Goal: Information Seeking & Learning: Learn about a topic

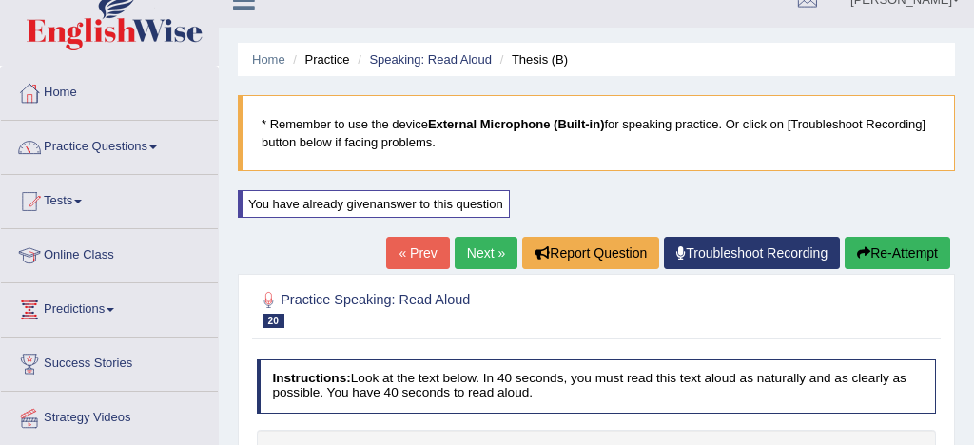
scroll to position [15, 0]
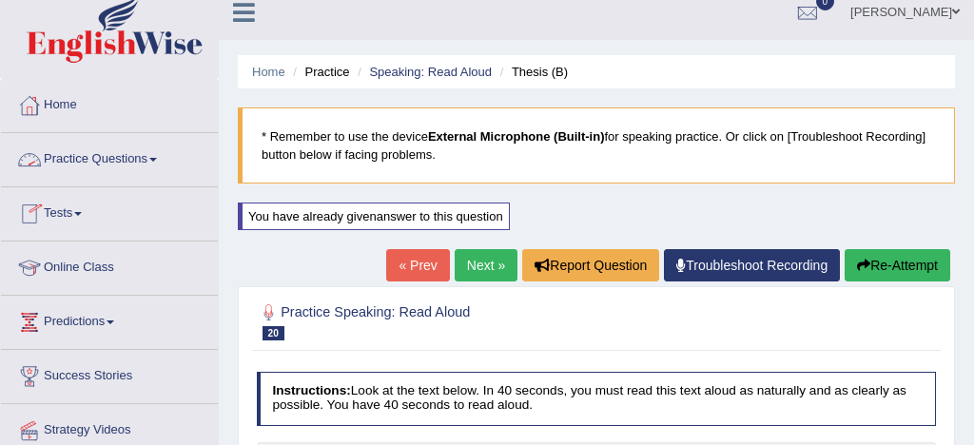
click at [107, 159] on link "Practice Questions" at bounding box center [109, 157] width 217 height 48
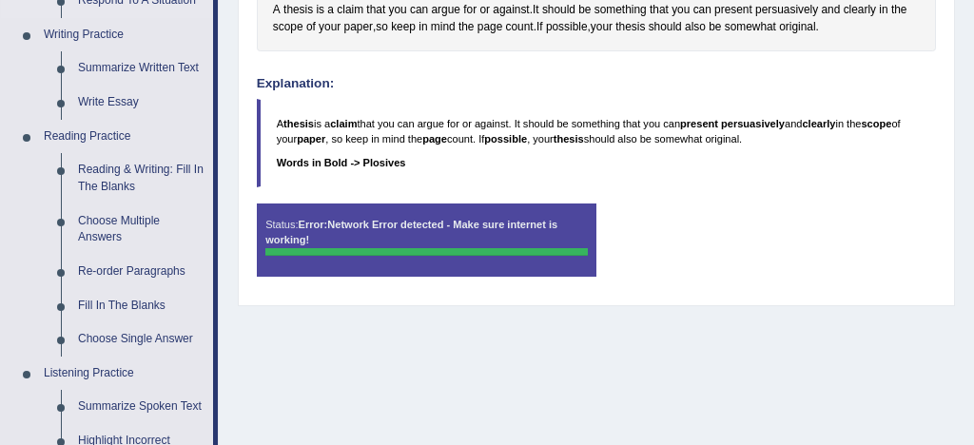
scroll to position [476, 0]
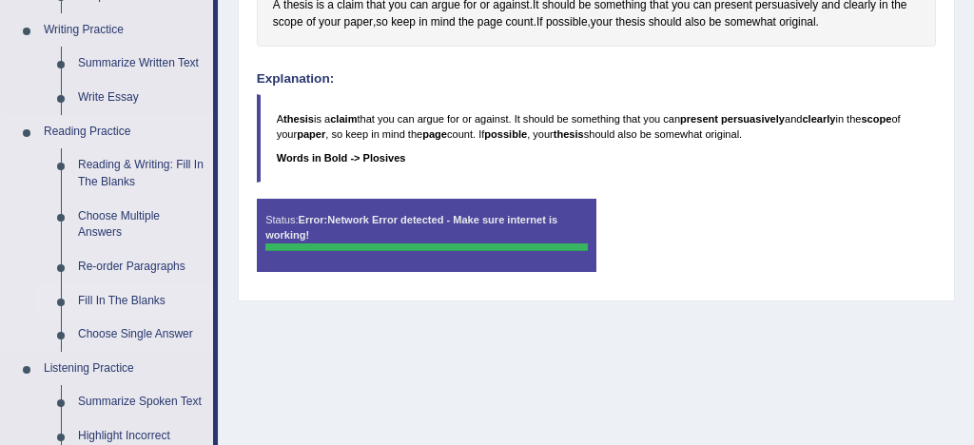
click at [140, 300] on link "Fill In The Blanks" at bounding box center [141, 301] width 144 height 34
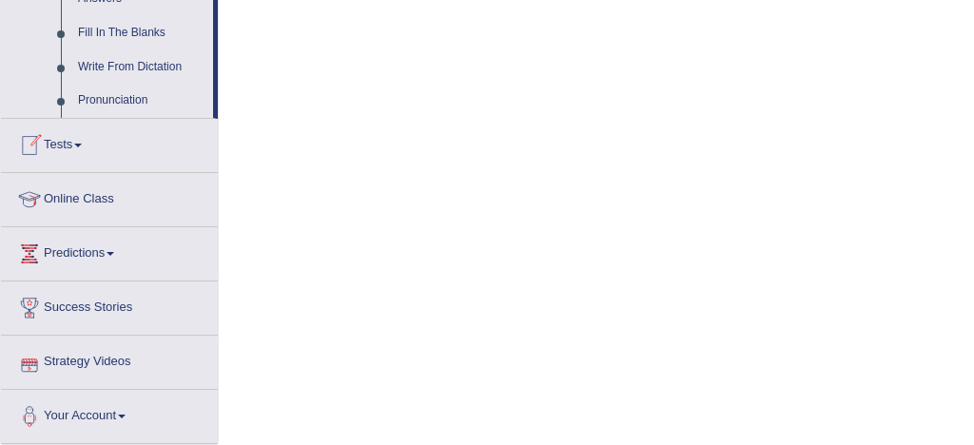
scroll to position [1117, 0]
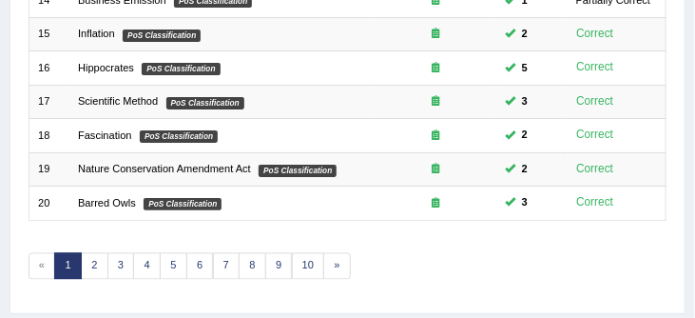
scroll to position [727, 0]
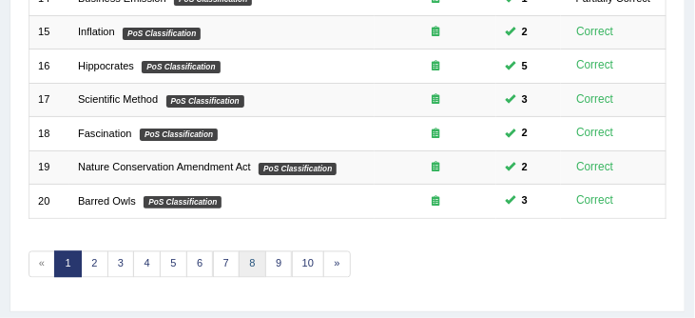
click at [248, 262] on link "8" at bounding box center [253, 264] width 28 height 27
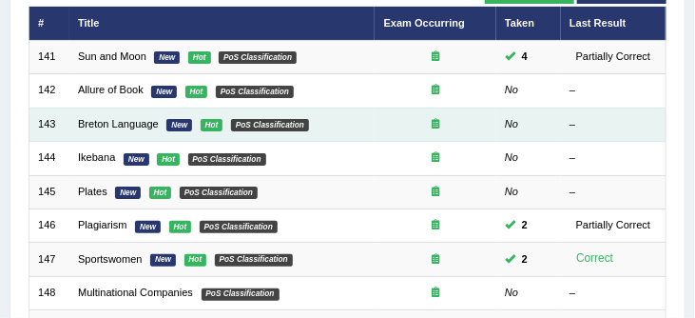
scroll to position [224, 0]
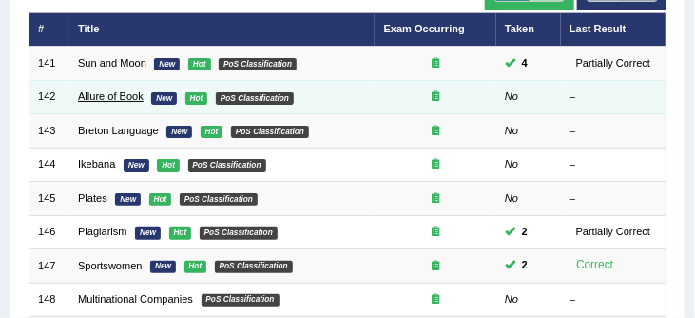
click at [90, 94] on link "Allure of Book" at bounding box center [111, 95] width 66 height 11
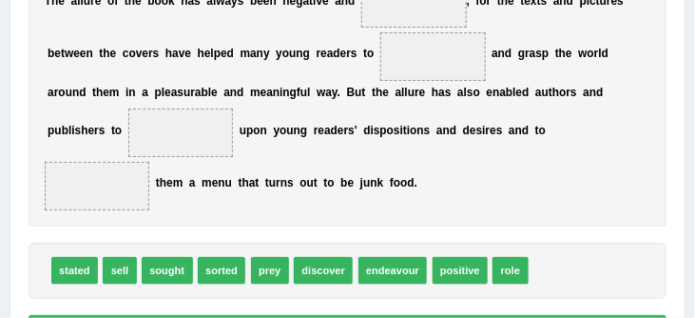
scroll to position [384, 0]
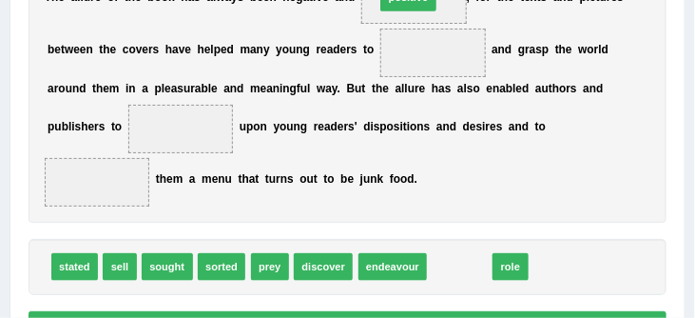
drag, startPoint x: 469, startPoint y: 282, endPoint x: 407, endPoint y: -34, distance: 322.7
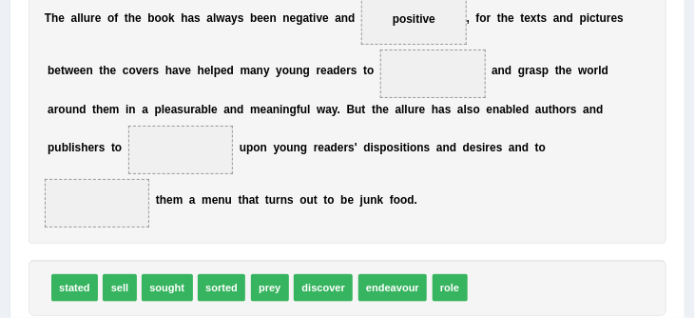
scroll to position [365, 0]
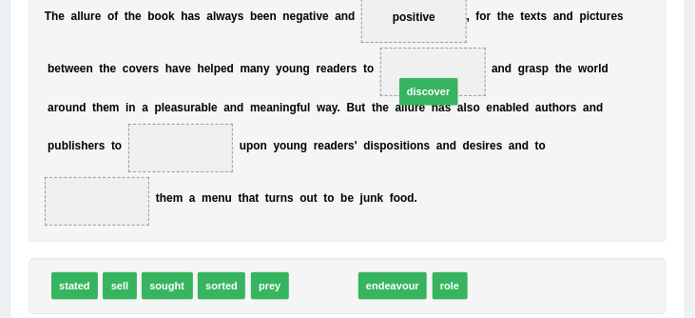
drag, startPoint x: 318, startPoint y: 300, endPoint x: 444, endPoint y: 62, distance: 269.3
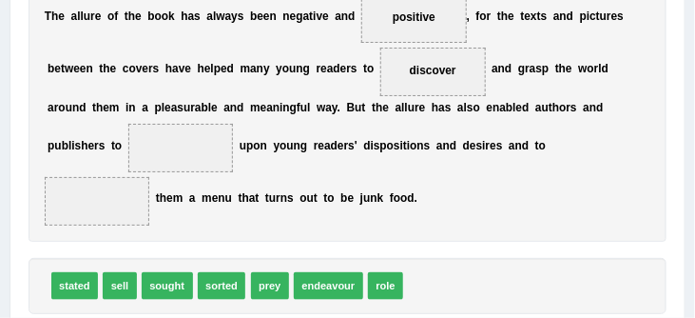
scroll to position [374, 0]
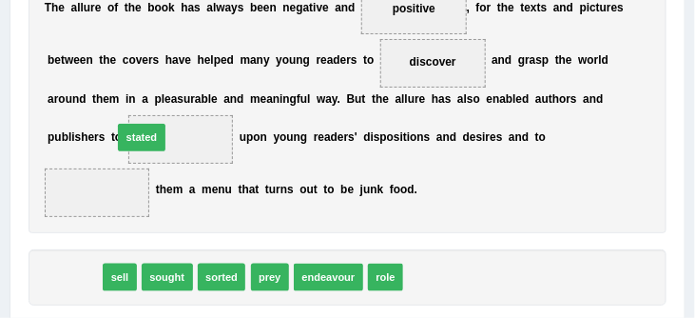
drag, startPoint x: 72, startPoint y: 288, endPoint x: 151, endPoint y: 125, distance: 181.6
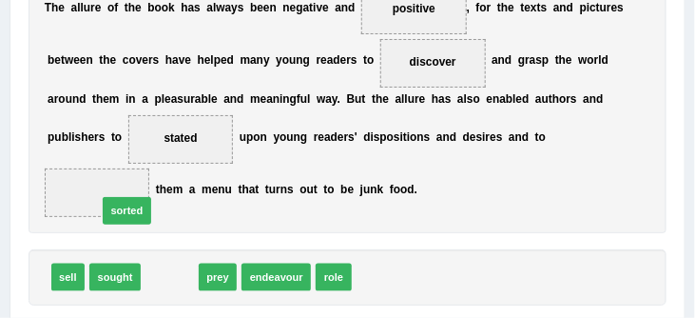
drag, startPoint x: 174, startPoint y: 293, endPoint x: 121, endPoint y: 213, distance: 96.0
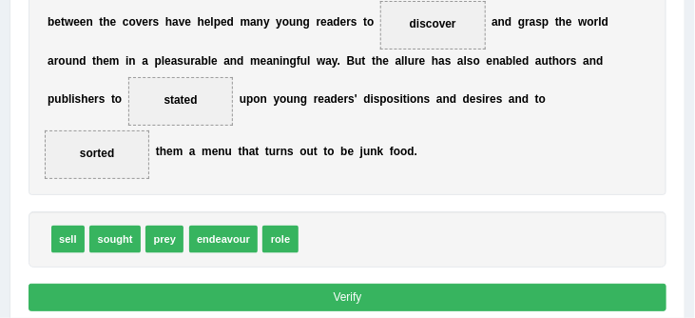
scroll to position [413, 0]
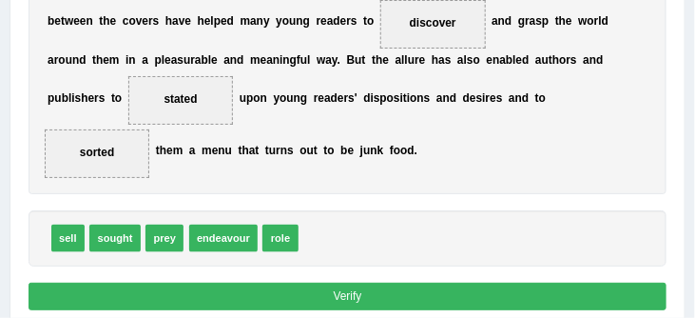
click at [371, 308] on button "Verify" at bounding box center [348, 296] width 639 height 28
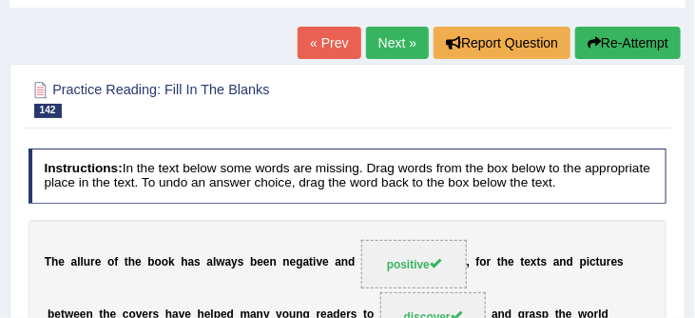
scroll to position [89, 0]
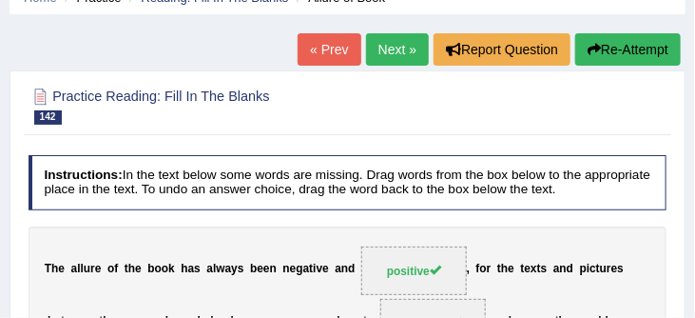
click at [638, 50] on button "Re-Attempt" at bounding box center [628, 49] width 106 height 32
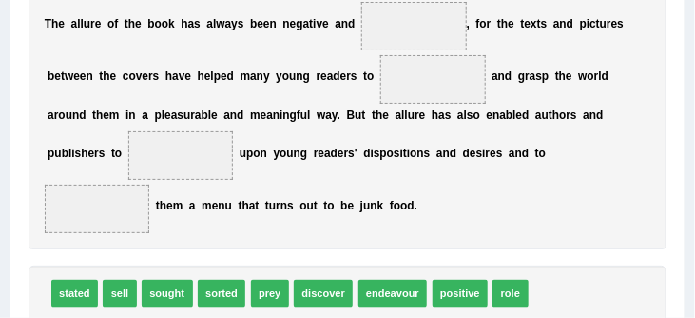
scroll to position [423, 0]
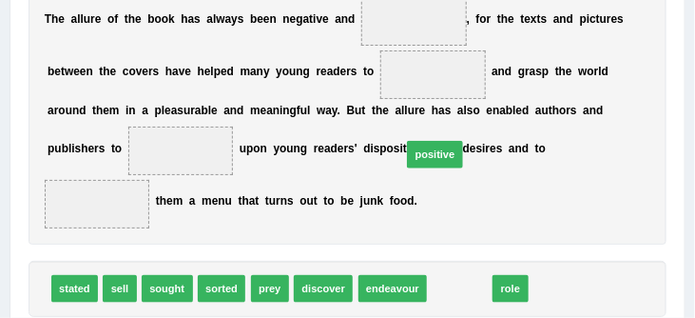
drag, startPoint x: 443, startPoint y: 301, endPoint x: 383, endPoint y: 19, distance: 288.8
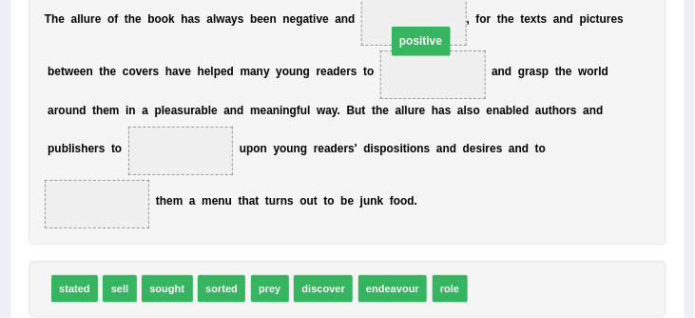
drag, startPoint x: 445, startPoint y: 91, endPoint x: 428, endPoint y: 44, distance: 50.5
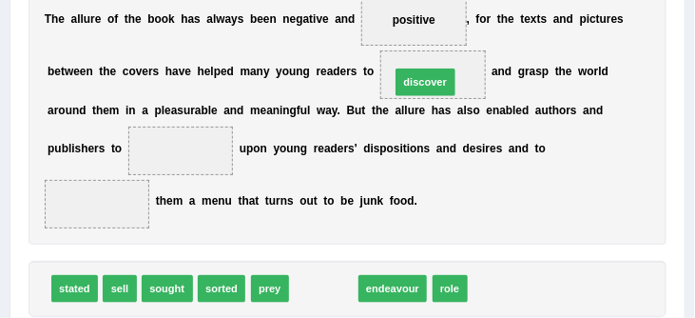
drag, startPoint x: 321, startPoint y: 302, endPoint x: 441, endPoint y: 60, distance: 270.9
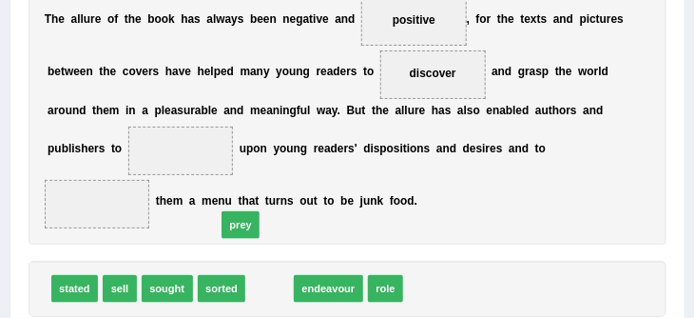
drag, startPoint x: 275, startPoint y: 307, endPoint x: 202, endPoint y: 174, distance: 152.0
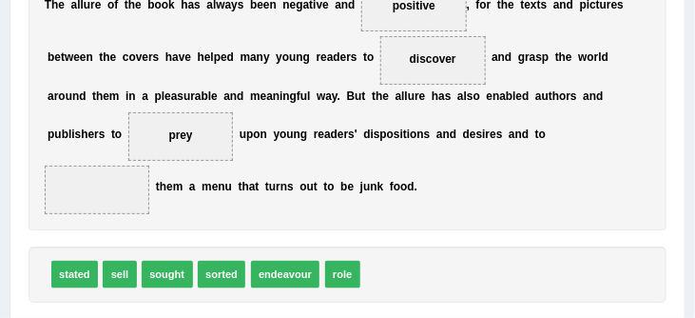
scroll to position [438, 0]
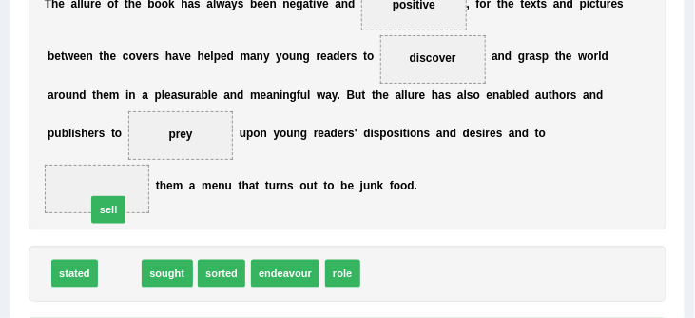
drag, startPoint x: 121, startPoint y: 294, endPoint x: 107, endPoint y: 220, distance: 75.4
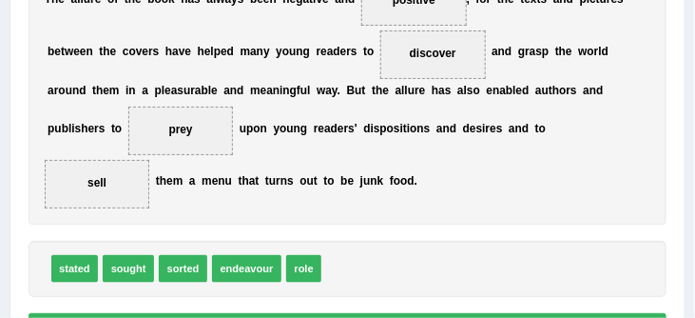
scroll to position [487, 0]
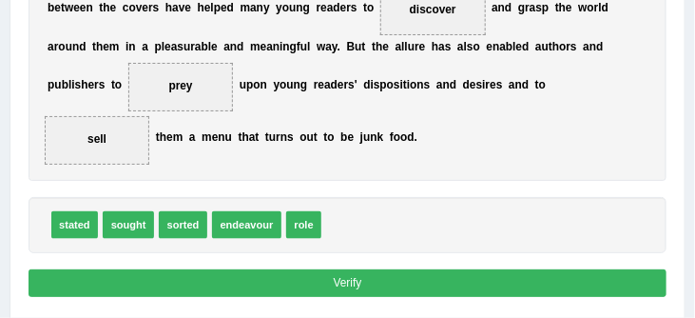
click at [375, 297] on button "Verify" at bounding box center [348, 283] width 639 height 28
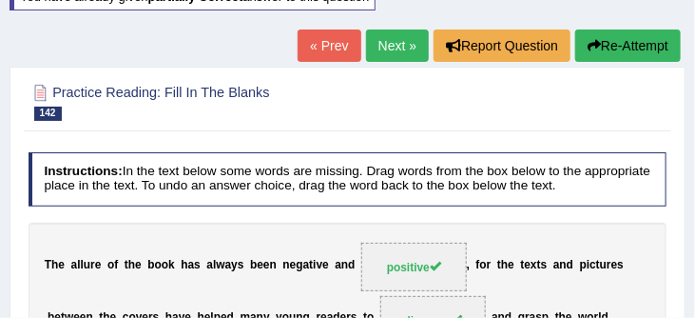
scroll to position [135, 0]
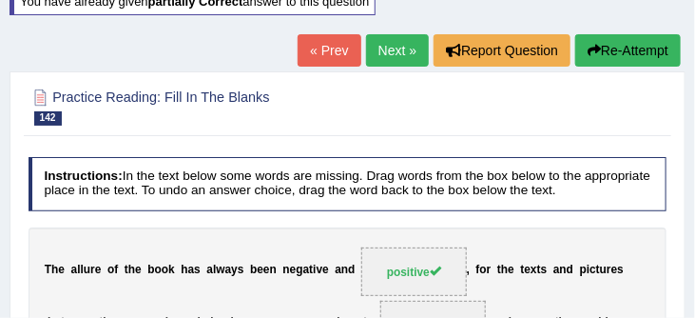
click at [379, 43] on link "Next »" at bounding box center [397, 50] width 63 height 32
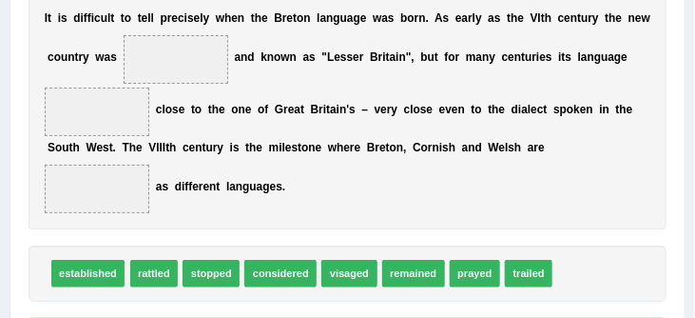
scroll to position [358, 0]
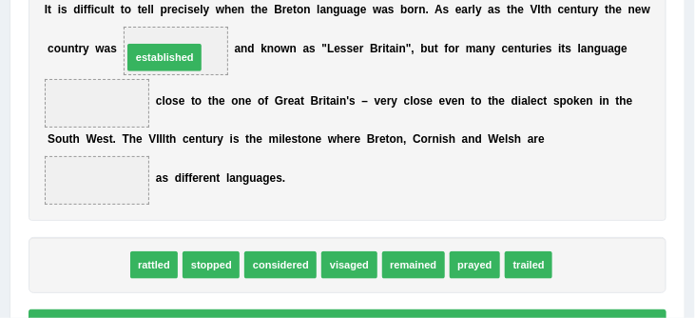
drag, startPoint x: 70, startPoint y: 284, endPoint x: 161, endPoint y: 40, distance: 260.6
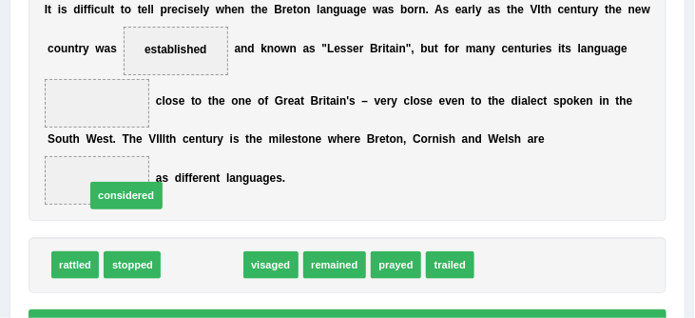
drag, startPoint x: 193, startPoint y: 285, endPoint x: 104, endPoint y: 204, distance: 120.5
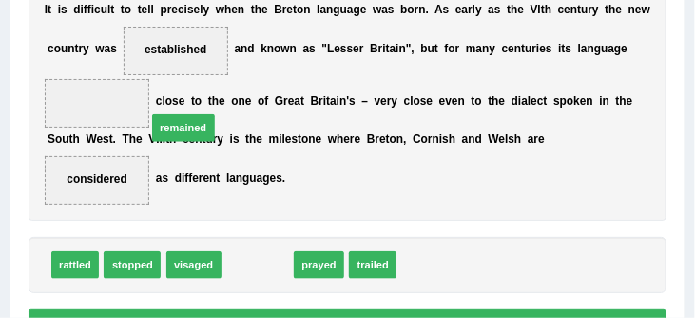
drag, startPoint x: 250, startPoint y: 281, endPoint x: 145, endPoint y: 107, distance: 202.8
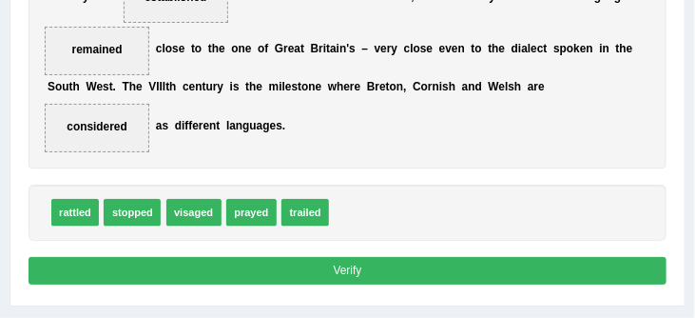
scroll to position [413, 0]
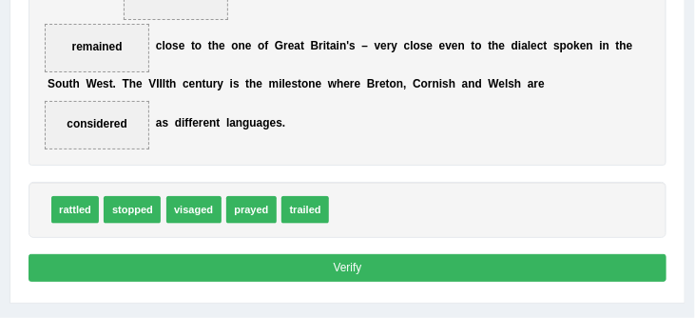
click at [407, 282] on button "Verify" at bounding box center [348, 268] width 639 height 28
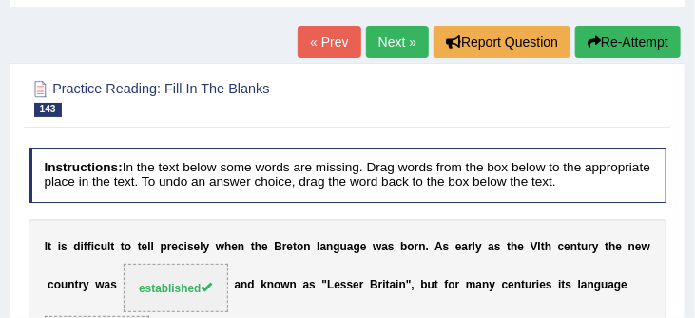
scroll to position [89, 0]
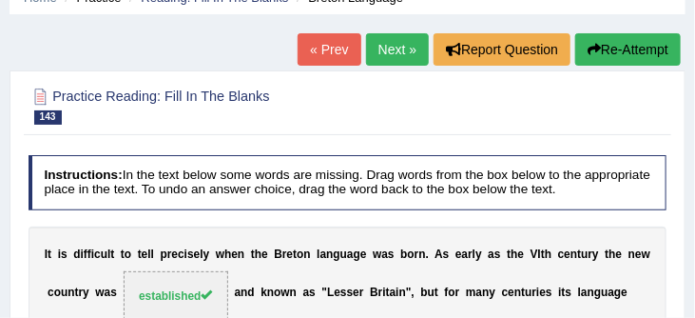
click at [386, 47] on link "Next »" at bounding box center [397, 49] width 63 height 32
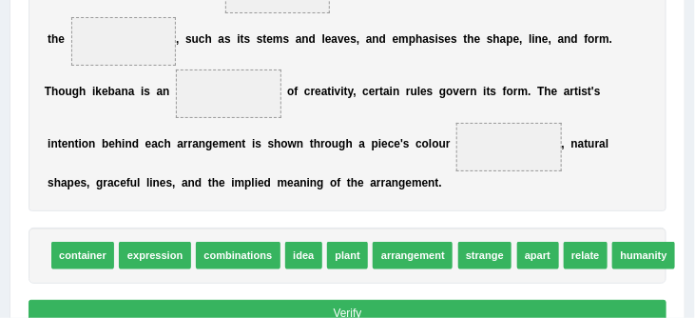
scroll to position [502, 0]
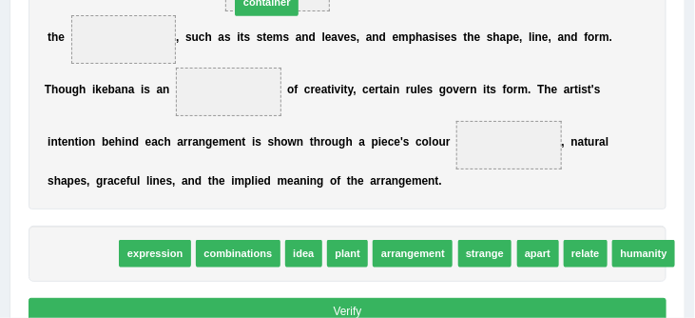
drag, startPoint x: 77, startPoint y: 269, endPoint x: 294, endPoint y: -27, distance: 366.8
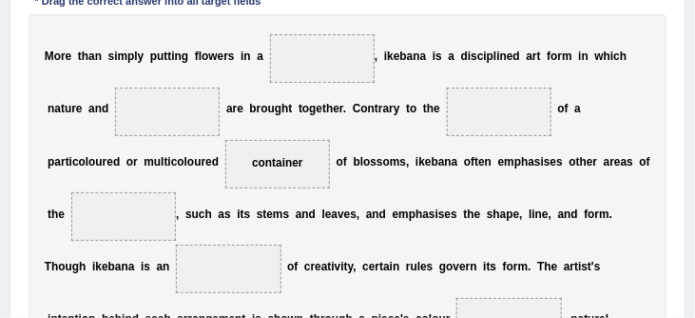
scroll to position [321, 0]
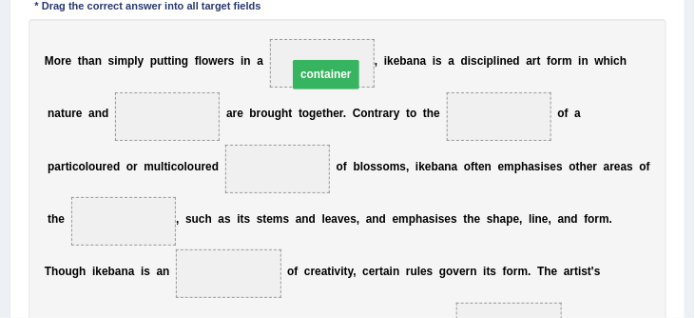
drag, startPoint x: 269, startPoint y: 185, endPoint x: 326, endPoint y: 76, distance: 122.5
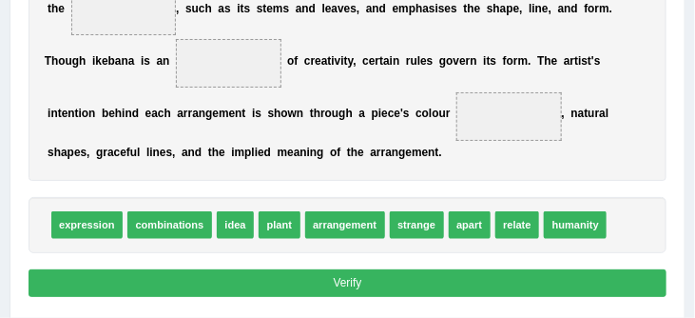
scroll to position [537, 0]
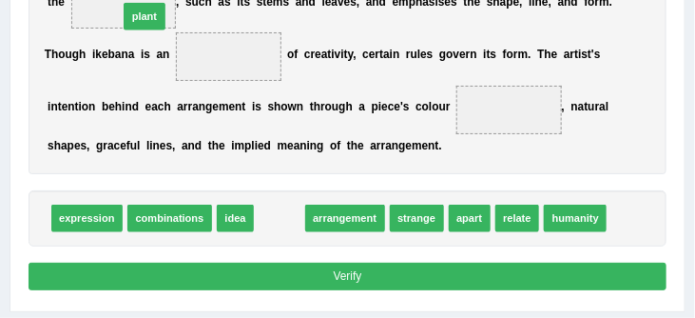
drag, startPoint x: 280, startPoint y: 236, endPoint x: 116, endPoint y: -3, distance: 289.4
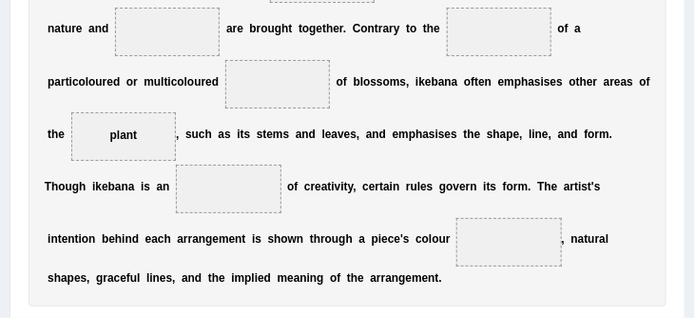
scroll to position [404, 0]
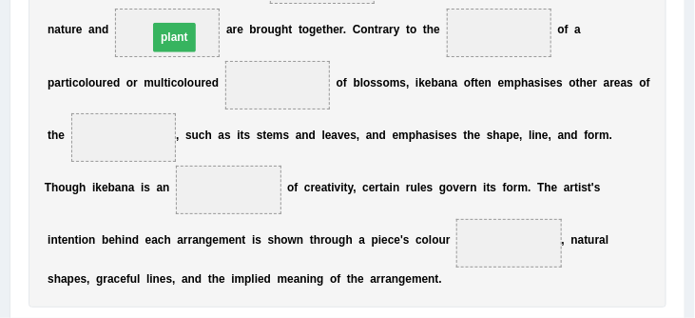
drag, startPoint x: 125, startPoint y: 154, endPoint x: 185, endPoint y: 38, distance: 130.6
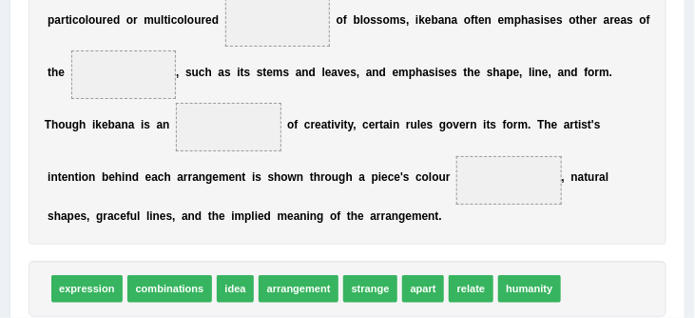
scroll to position [473, 0]
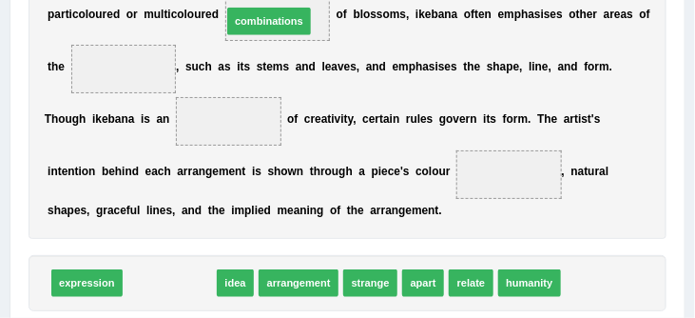
drag, startPoint x: 161, startPoint y: 298, endPoint x: 278, endPoint y: -11, distance: 330.5
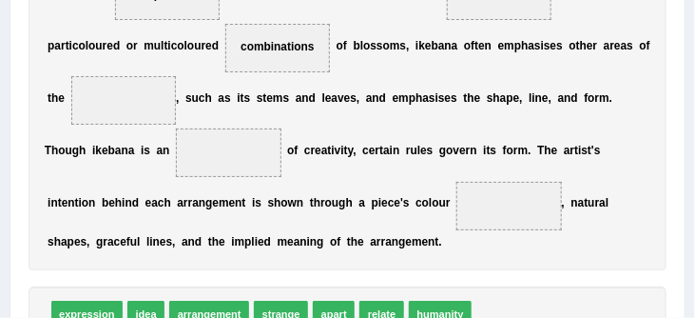
scroll to position [415, 0]
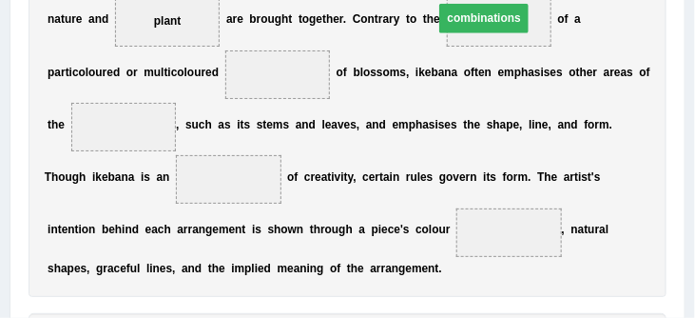
drag, startPoint x: 281, startPoint y: 89, endPoint x: 516, endPoint y: 27, distance: 244.1
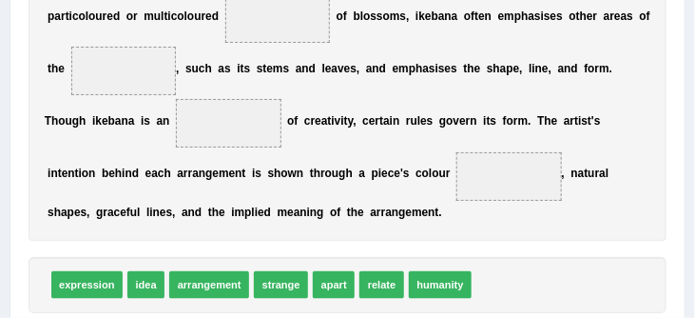
scroll to position [476, 0]
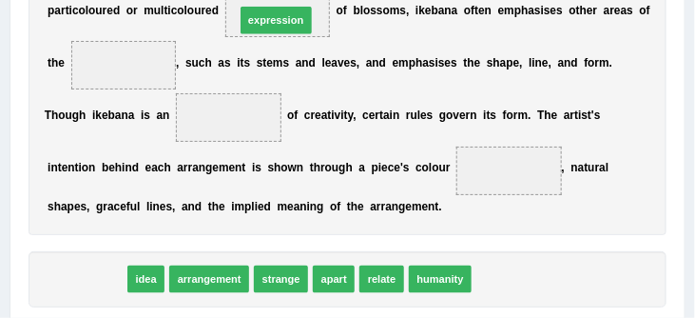
drag, startPoint x: 80, startPoint y: 291, endPoint x: 302, endPoint y: -14, distance: 377.8
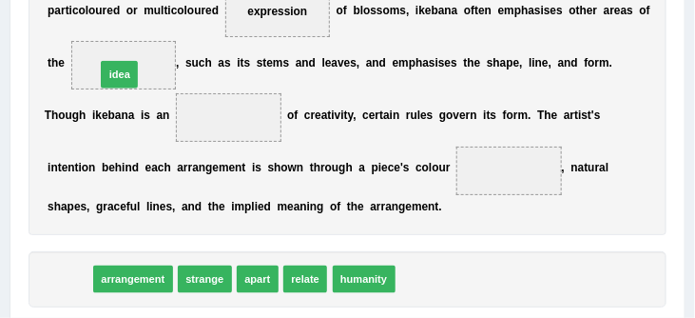
drag, startPoint x: 66, startPoint y: 295, endPoint x: 124, endPoint y: 48, distance: 254.0
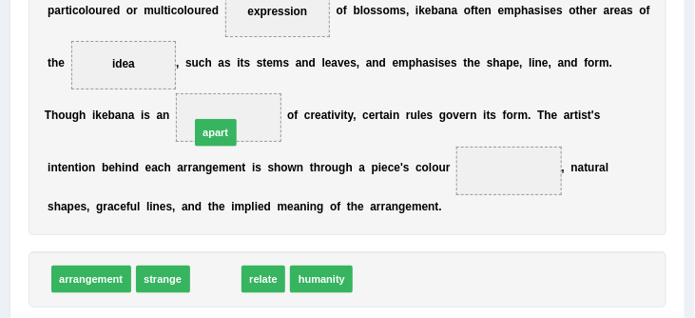
drag, startPoint x: 222, startPoint y: 297, endPoint x: 222, endPoint y: 119, distance: 177.9
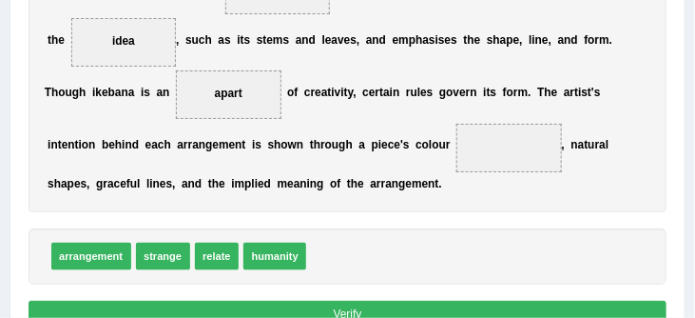
scroll to position [499, 0]
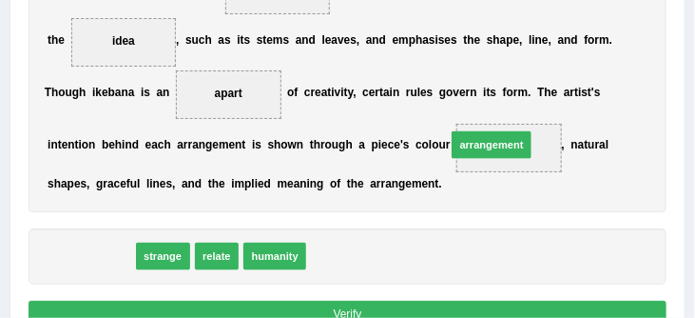
drag, startPoint x: 97, startPoint y: 276, endPoint x: 570, endPoint y: 144, distance: 490.8
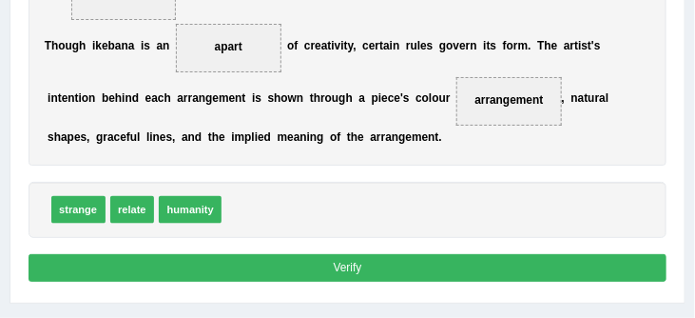
scroll to position [549, 0]
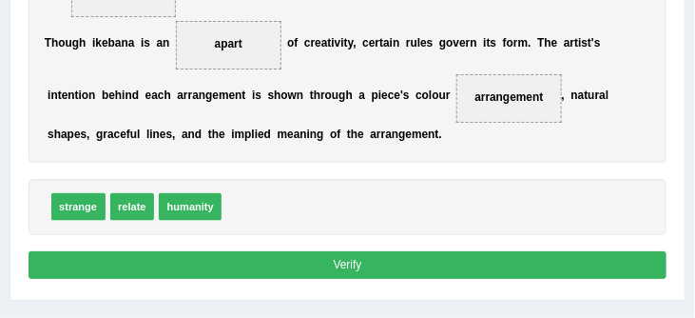
click at [437, 279] on button "Verify" at bounding box center [348, 265] width 639 height 28
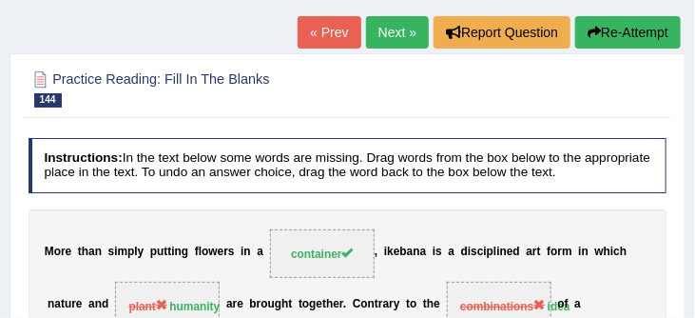
scroll to position [105, 0]
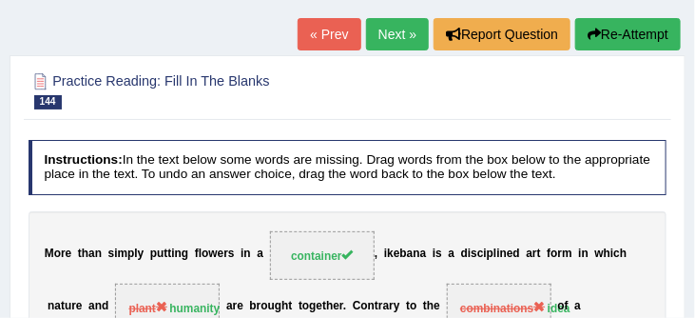
click at [629, 35] on button "Re-Attempt" at bounding box center [628, 34] width 106 height 32
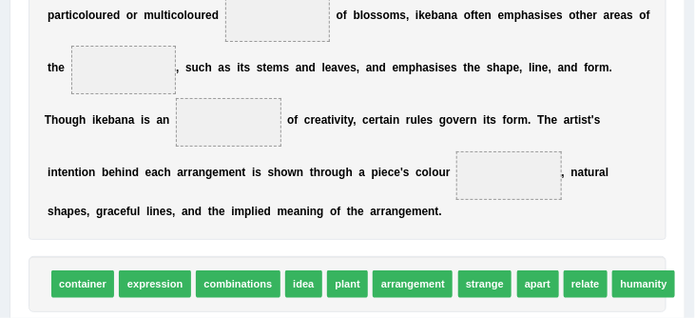
scroll to position [534, 0]
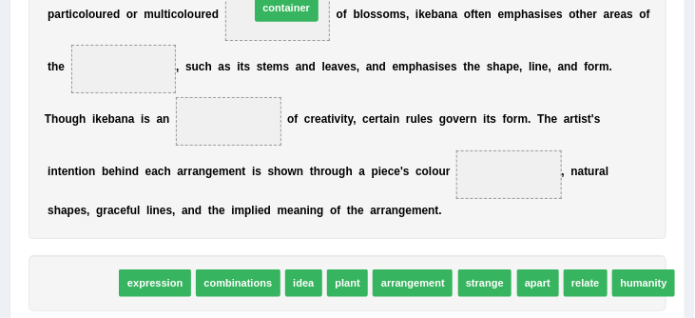
drag, startPoint x: 77, startPoint y: 296, endPoint x: 321, endPoint y: -34, distance: 410.1
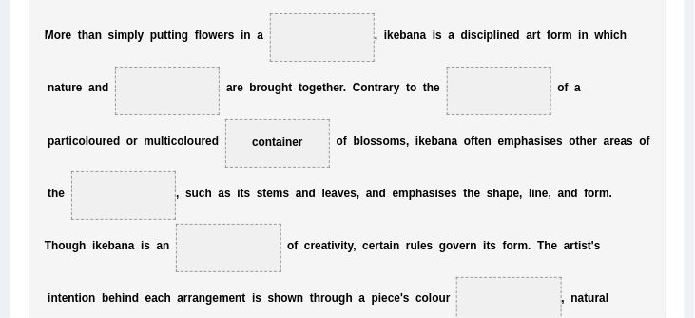
scroll to position [399, 0]
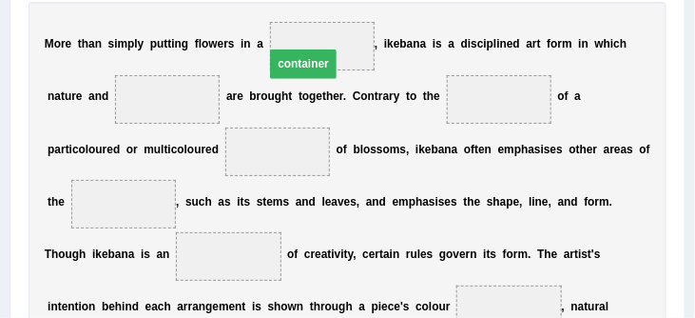
drag, startPoint x: 276, startPoint y: 167, endPoint x: 313, endPoint y: 52, distance: 120.9
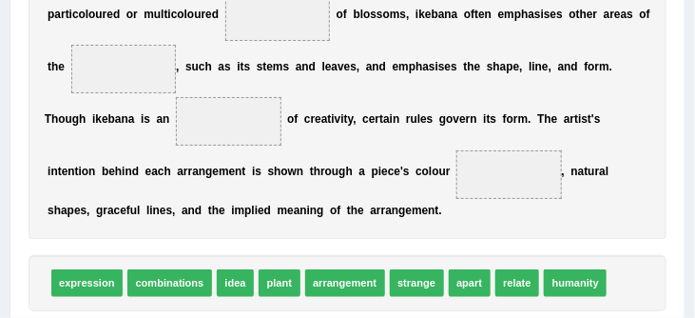
scroll to position [548, 0]
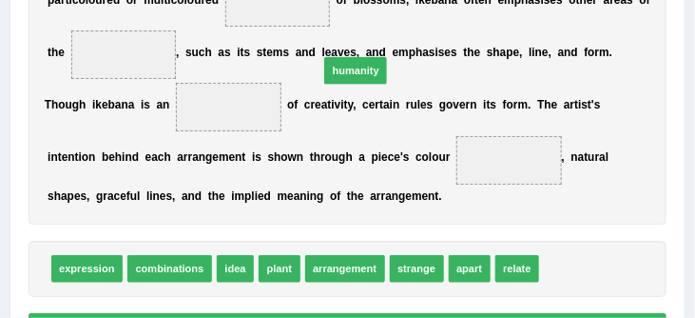
drag, startPoint x: 578, startPoint y: 289, endPoint x: 290, endPoint y: 43, distance: 379.1
click at [291, 44] on div "Instructions: In the text below some words are missing. Drag words from the box…" at bounding box center [347, 52] width 647 height 604
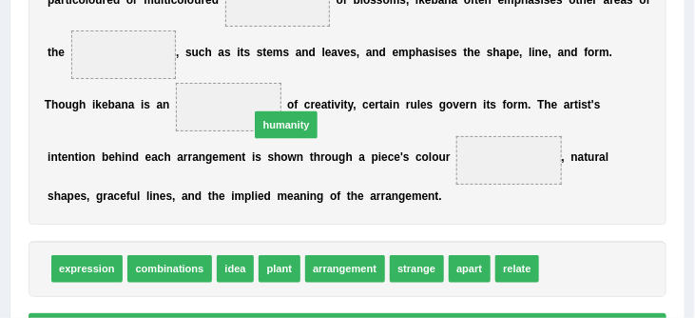
drag, startPoint x: 577, startPoint y: 282, endPoint x: 196, endPoint y: 98, distance: 423.3
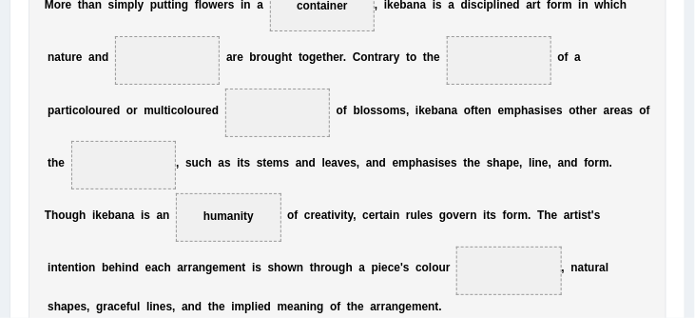
scroll to position [437, 0]
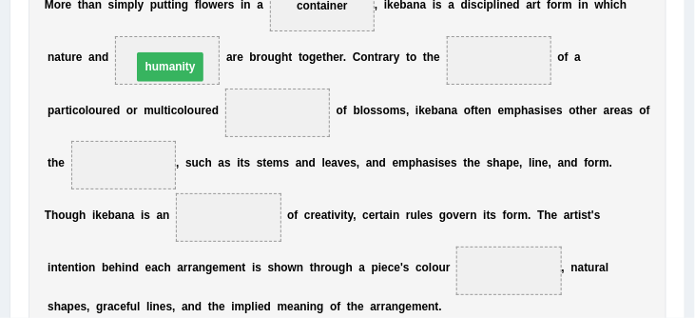
drag, startPoint x: 230, startPoint y: 235, endPoint x: 162, endPoint y: 58, distance: 189.7
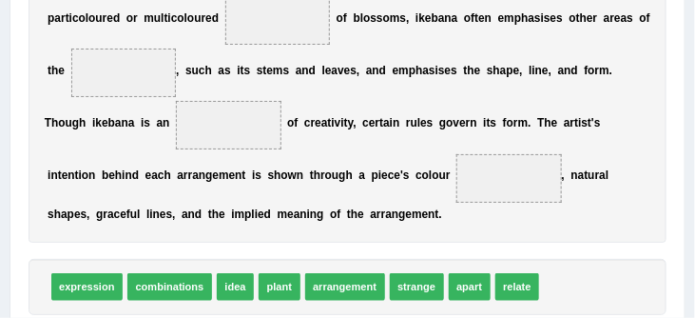
scroll to position [532, 0]
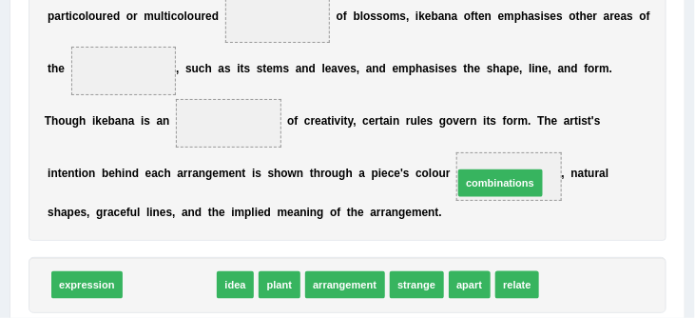
drag, startPoint x: 173, startPoint y: 302, endPoint x: 562, endPoint y: 183, distance: 407.0
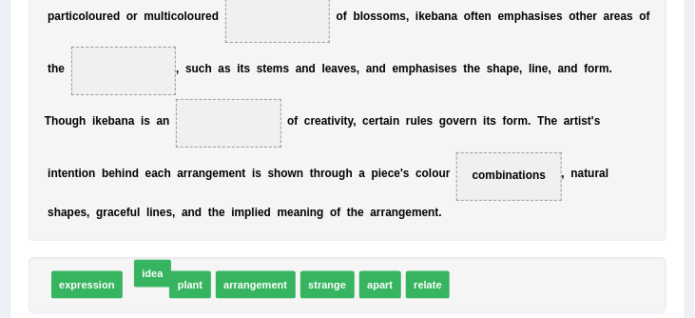
drag, startPoint x: 132, startPoint y: 302, endPoint x: 148, endPoint y: 312, distance: 18.8
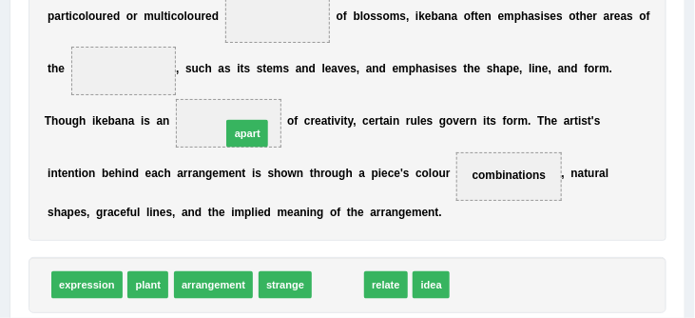
drag, startPoint x: 339, startPoint y: 300, endPoint x: 231, endPoint y: 112, distance: 216.0
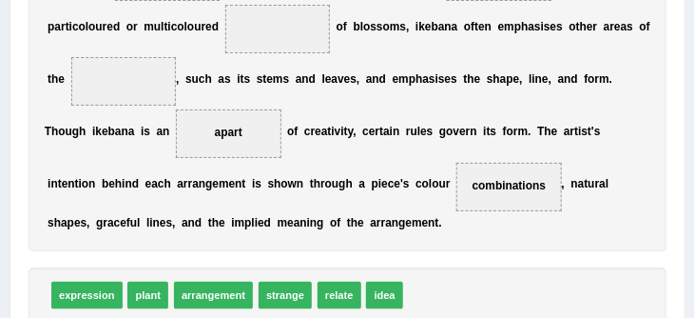
scroll to position [526, 0]
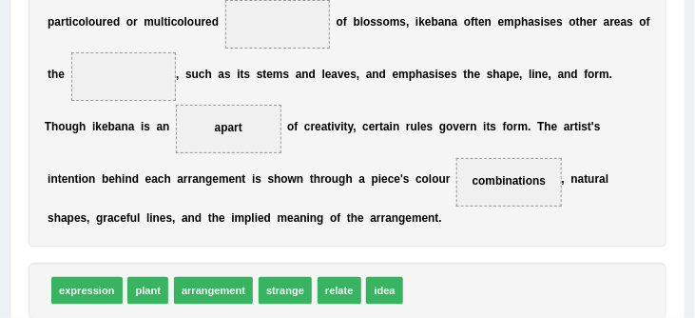
drag, startPoint x: 69, startPoint y: 307, endPoint x: 171, endPoint y: 181, distance: 162.3
click at [165, 186] on div "Instructions: In the text below some words are missing. Drag words from the box…" at bounding box center [347, 74] width 647 height 604
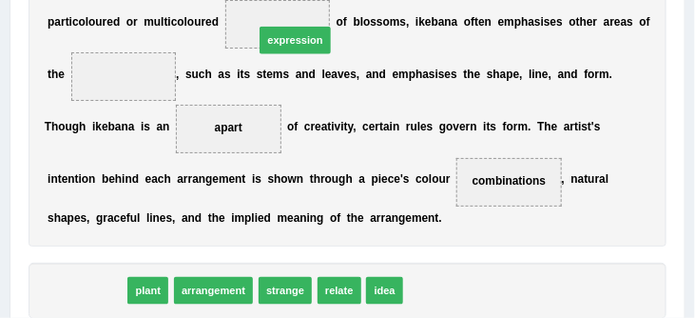
drag, startPoint x: 79, startPoint y: 303, endPoint x: 317, endPoint y: 1, distance: 384.7
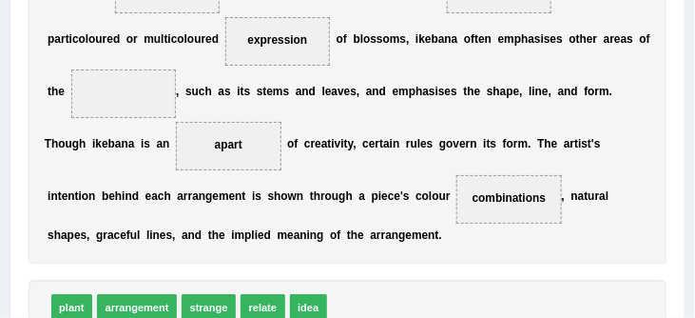
scroll to position [522, 0]
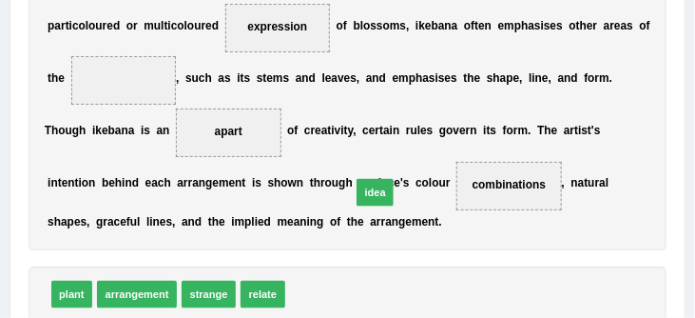
drag, startPoint x: 311, startPoint y: 305, endPoint x: 407, endPoint y: 161, distance: 173.6
click at [407, 162] on div "Instructions: In the text below some words are missing. Drag words from the box…" at bounding box center [347, 78] width 647 height 604
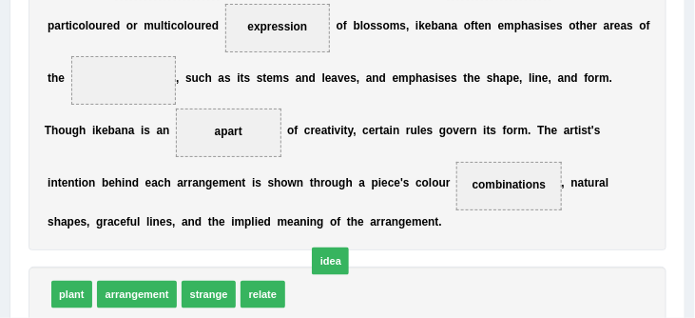
drag, startPoint x: 407, startPoint y: 161, endPoint x: 408, endPoint y: 139, distance: 21.9
click at [408, 139] on div "M o r e t h a n s i m p l y p u t t i n g f l o w e r s i n a container , i k e…" at bounding box center [348, 64] width 639 height 372
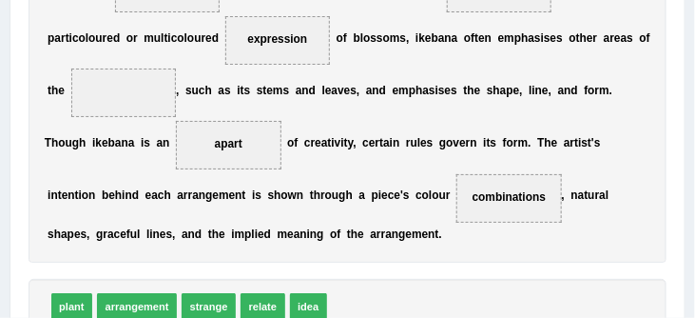
scroll to position [508, 0]
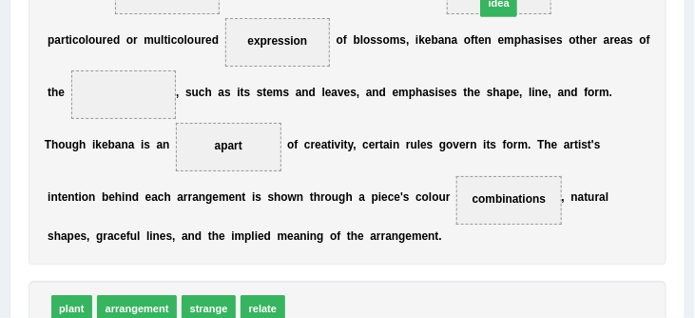
drag, startPoint x: 310, startPoint y: 315, endPoint x: 534, endPoint y: -49, distance: 427.4
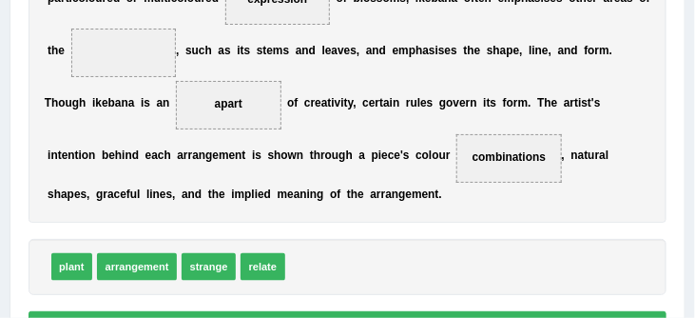
scroll to position [553, 0]
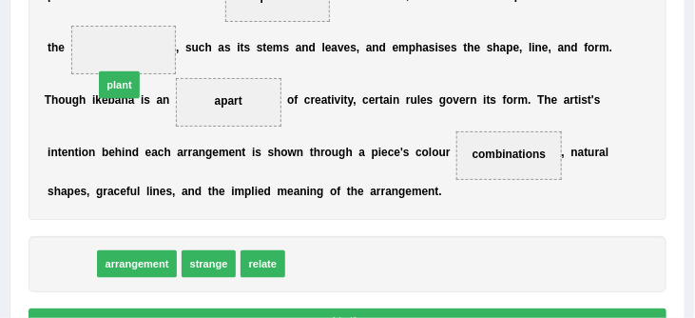
drag, startPoint x: 62, startPoint y: 283, endPoint x: 114, endPoint y: 51, distance: 237.9
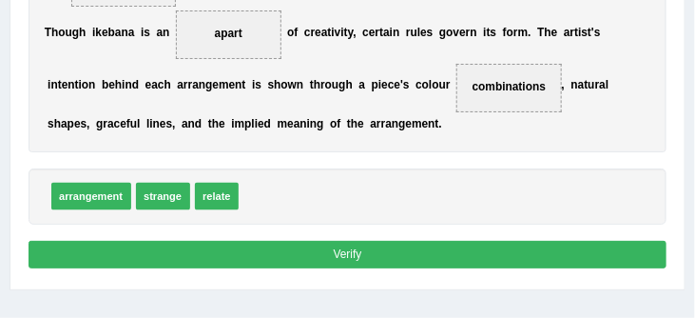
click at [372, 268] on button "Verify" at bounding box center [348, 255] width 639 height 28
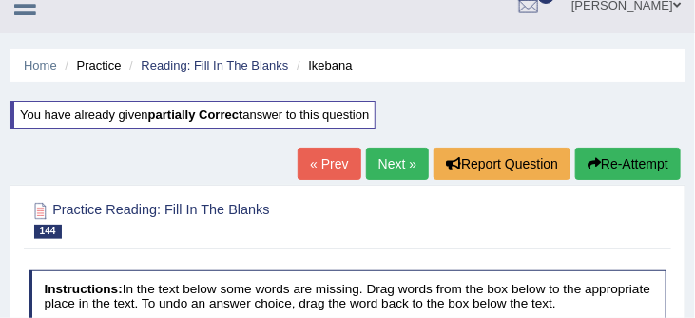
scroll to position [10, 0]
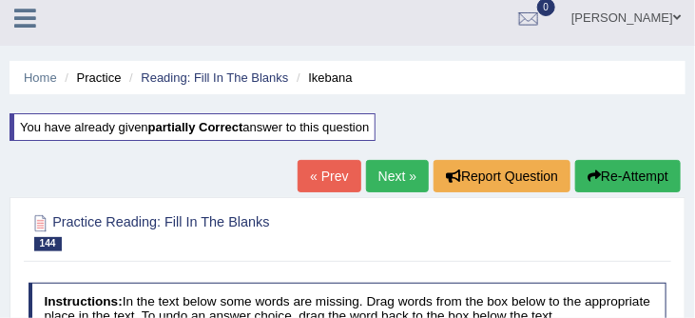
click at [384, 177] on link "Next »" at bounding box center [397, 176] width 63 height 32
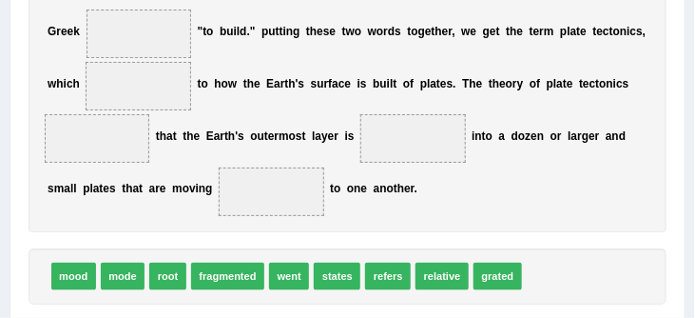
scroll to position [376, 0]
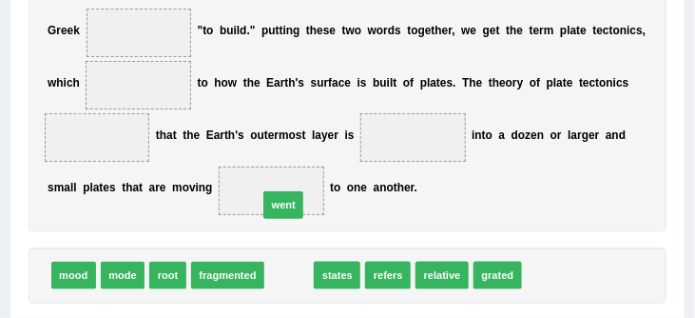
drag, startPoint x: 293, startPoint y: 289, endPoint x: 285, endPoint y: 204, distance: 85.9
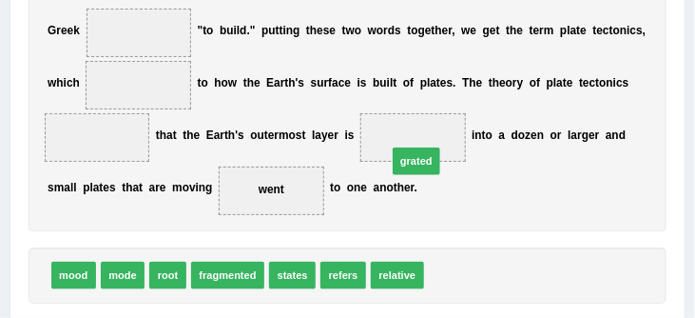
drag, startPoint x: 453, startPoint y: 294, endPoint x: 410, endPoint y: 155, distance: 145.3
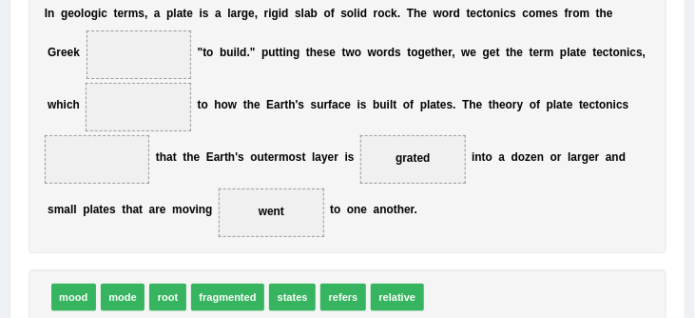
scroll to position [355, 0]
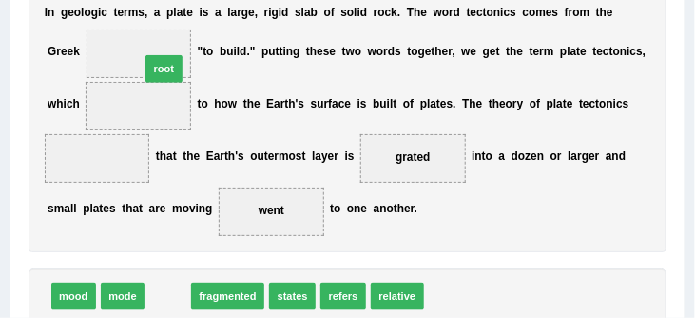
drag, startPoint x: 173, startPoint y: 308, endPoint x: 160, endPoint y: 28, distance: 280.9
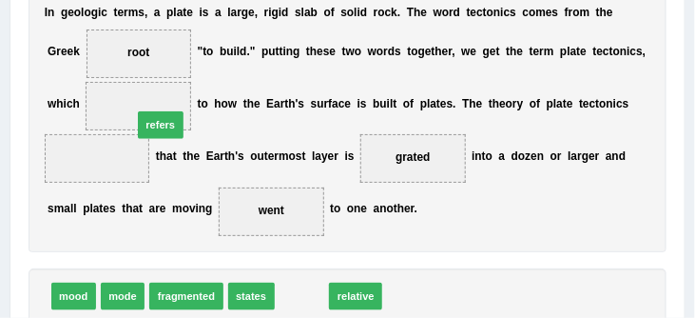
drag, startPoint x: 306, startPoint y: 309, endPoint x: 120, endPoint y: 88, distance: 288.9
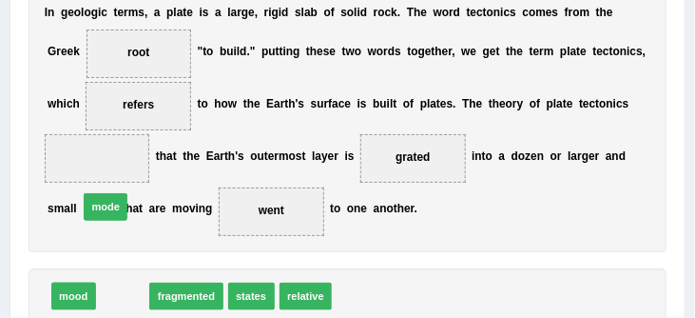
drag, startPoint x: 125, startPoint y: 306, endPoint x: 102, endPoint y: 182, distance: 126.7
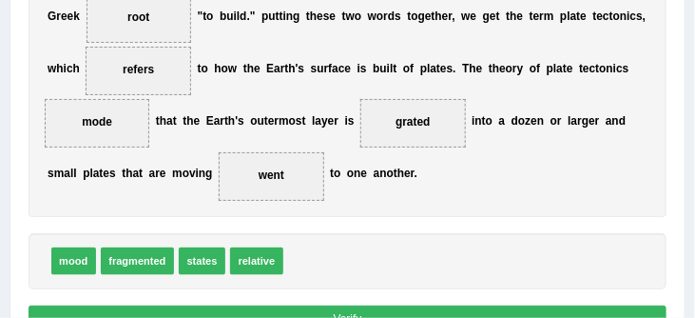
scroll to position [413, 0]
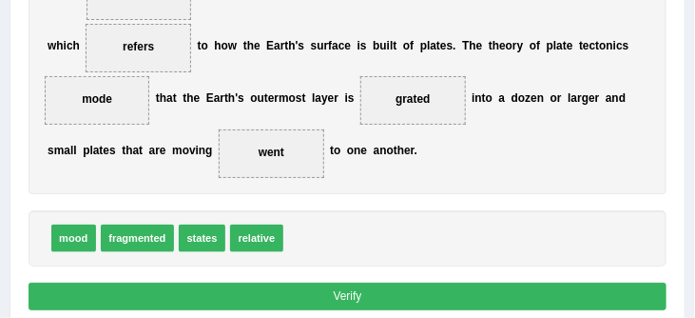
click at [357, 310] on button "Verify" at bounding box center [348, 296] width 639 height 28
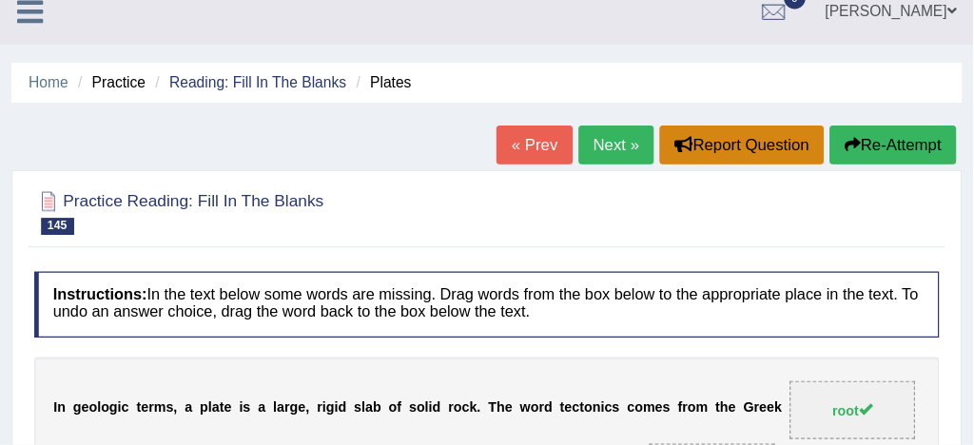
scroll to position [18, 0]
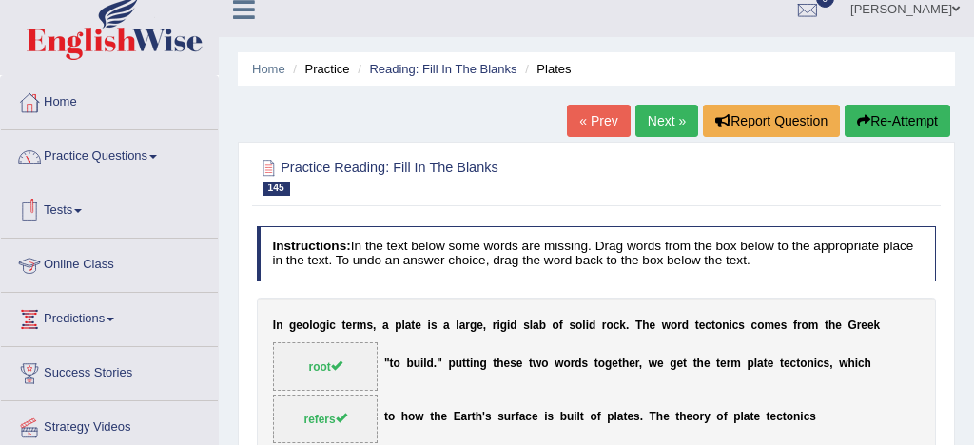
click at [96, 264] on link "Online Class" at bounding box center [109, 263] width 217 height 48
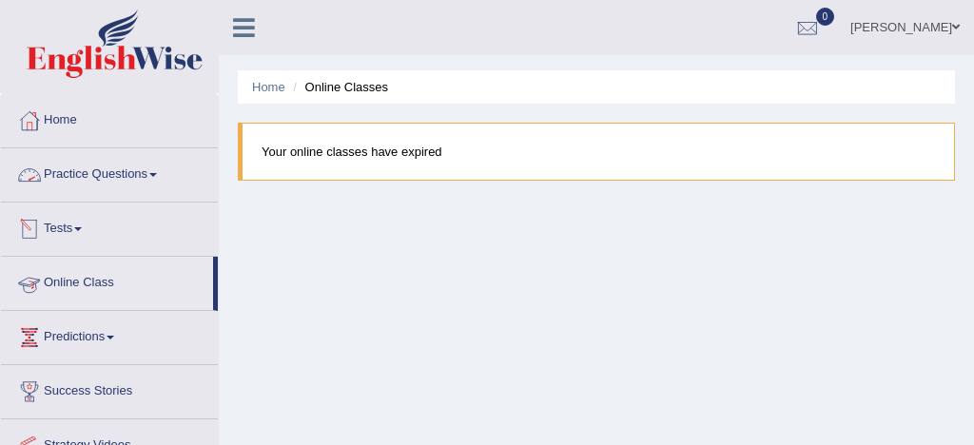
click at [133, 170] on link "Practice Questions" at bounding box center [109, 172] width 217 height 48
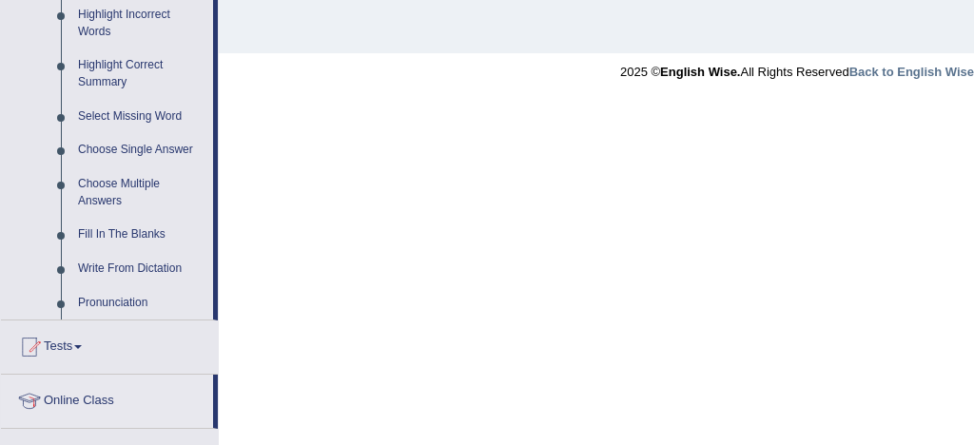
scroll to position [883, 0]
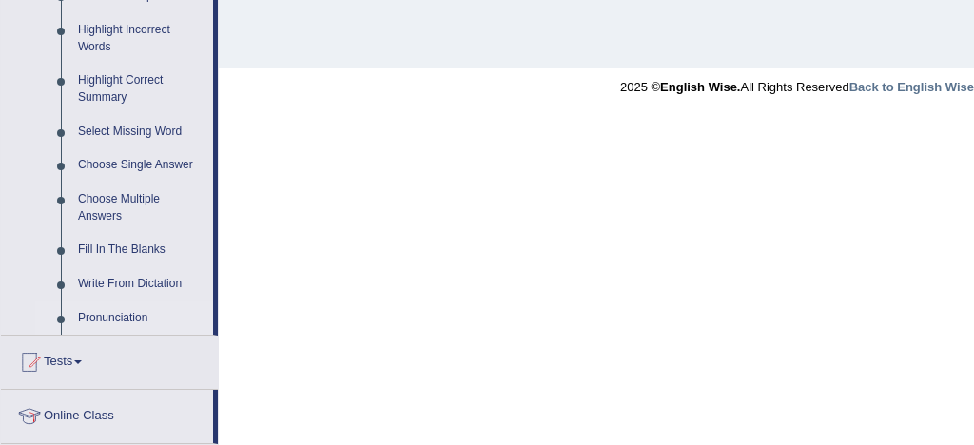
click at [121, 336] on link "Pronunciation" at bounding box center [141, 318] width 144 height 34
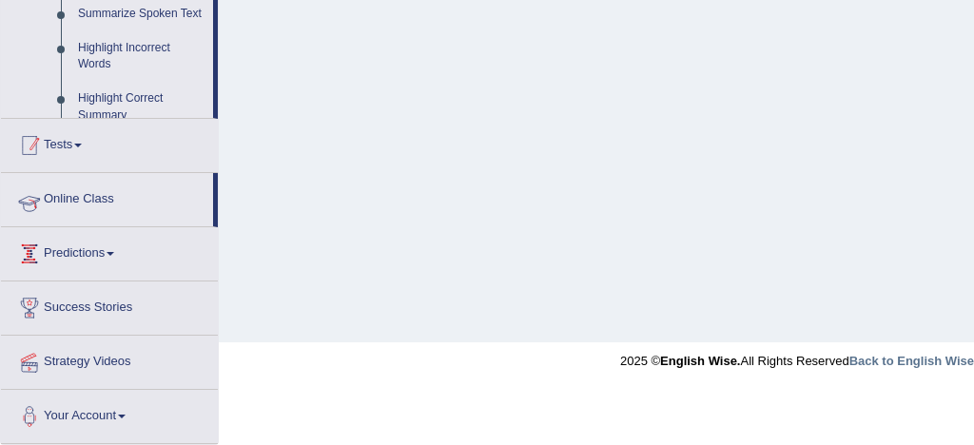
scroll to position [401, 0]
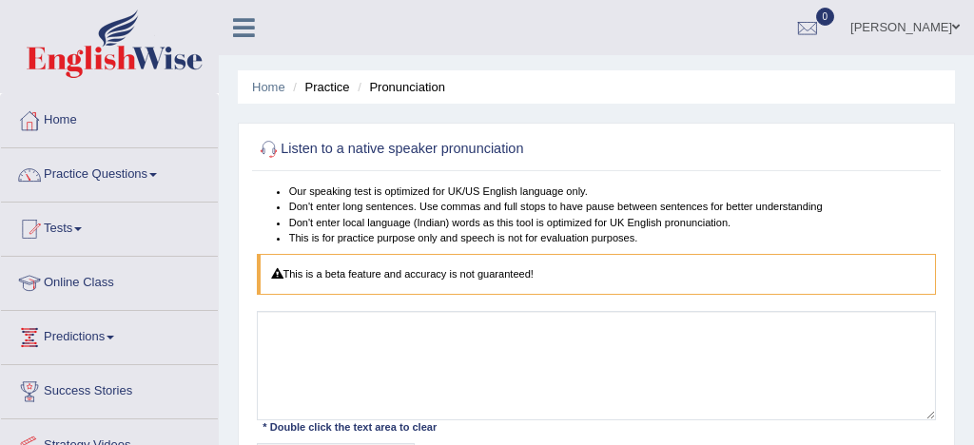
click at [61, 119] on link "Home" at bounding box center [109, 118] width 217 height 48
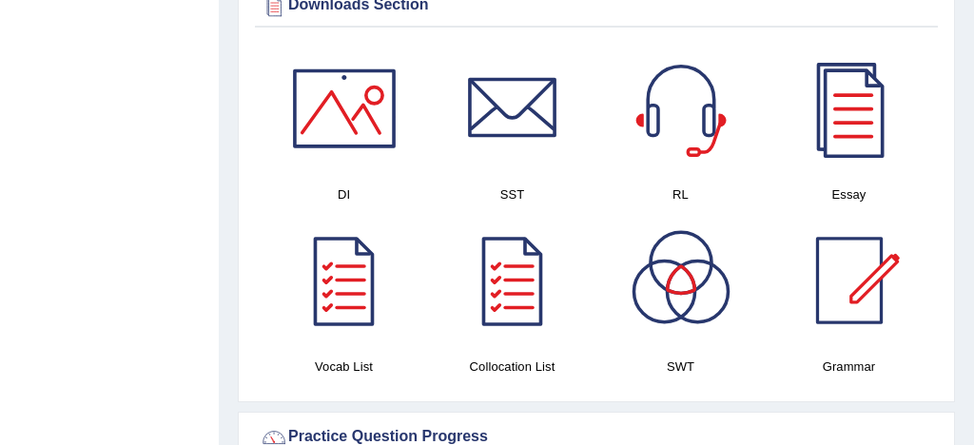
scroll to position [1045, 0]
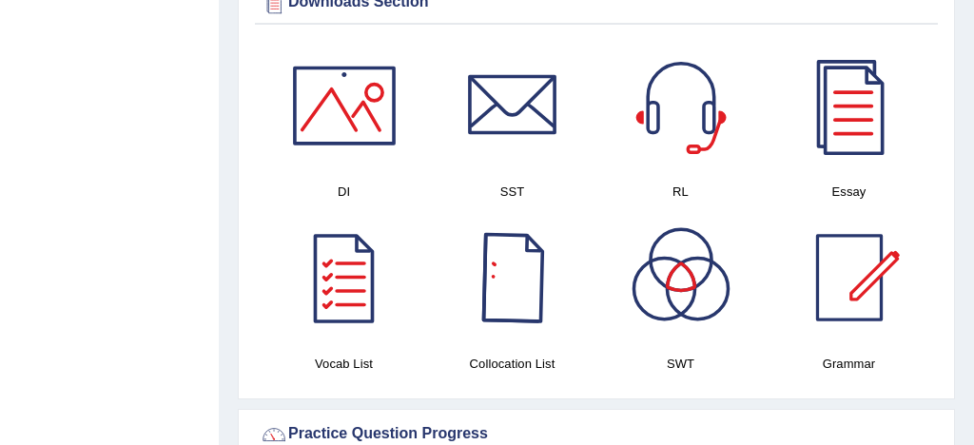
click at [531, 284] on div at bounding box center [512, 277] width 133 height 133
